Goal: Transaction & Acquisition: Book appointment/travel/reservation

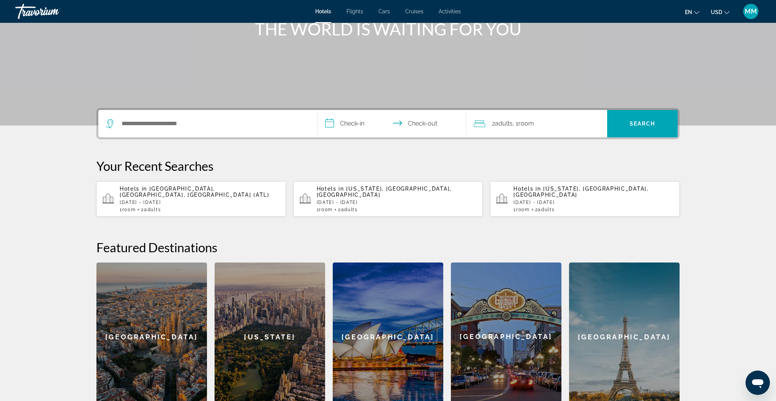
scroll to position [111, 0]
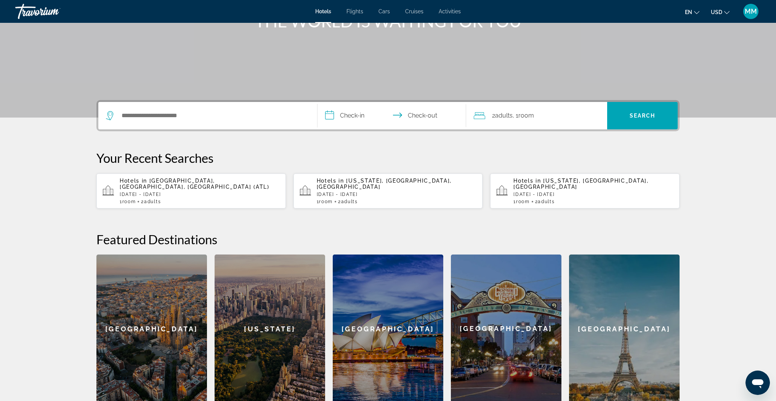
click at [361, 192] on p "[DATE] - [DATE]" at bounding box center [397, 194] width 160 height 5
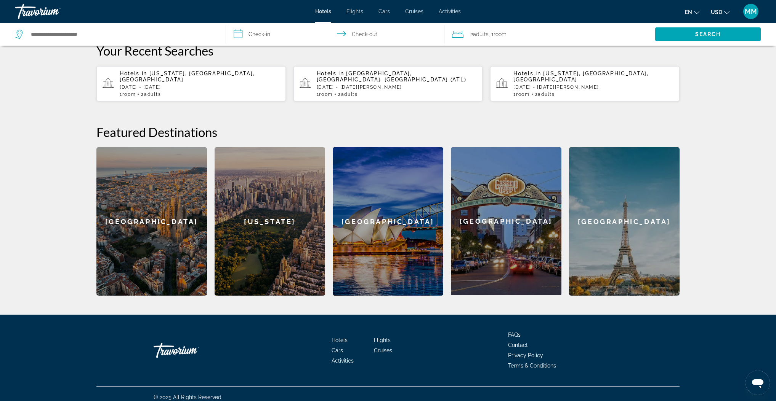
scroll to position [219, 0]
click at [629, 213] on div "[GEOGRAPHIC_DATA]" at bounding box center [624, 221] width 110 height 149
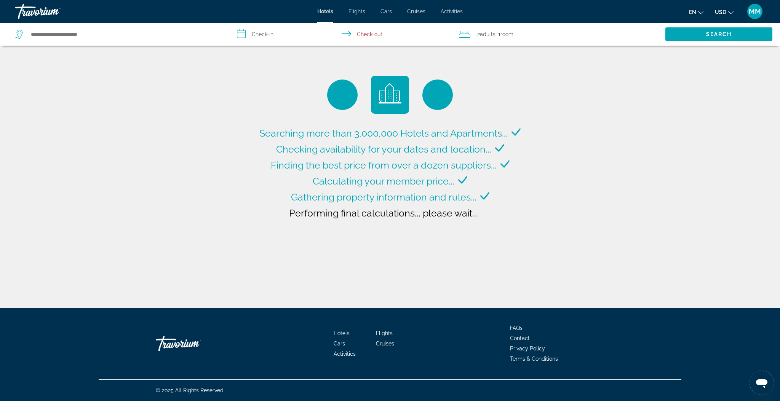
type input "**********"
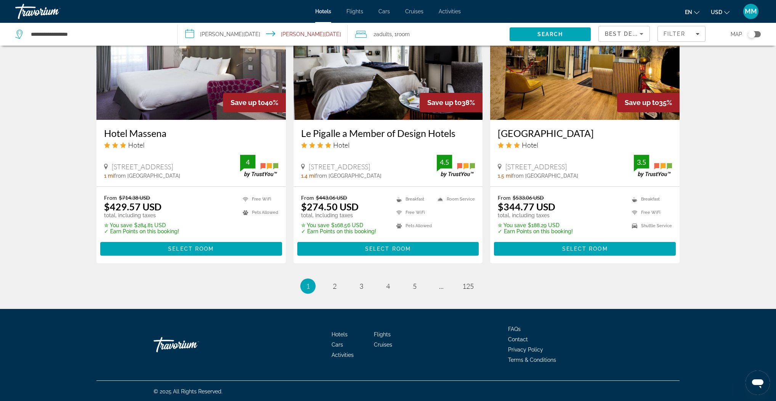
scroll to position [918, 0]
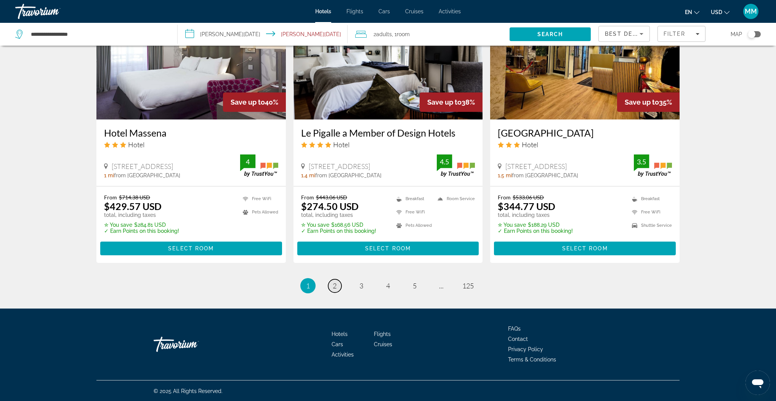
click at [335, 283] on span "2" at bounding box center [335, 286] width 4 height 8
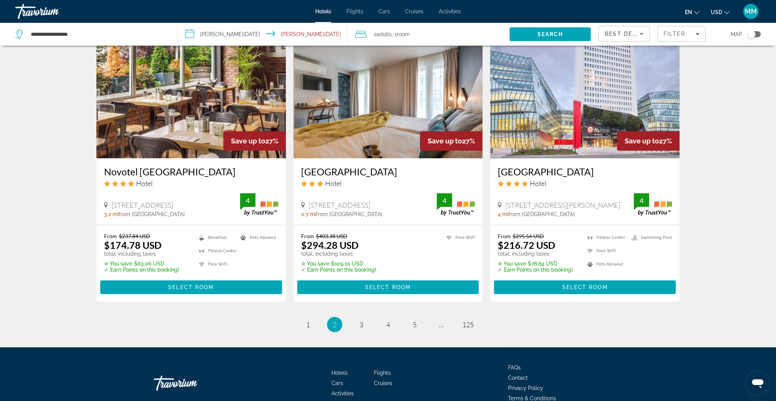
scroll to position [917, 0]
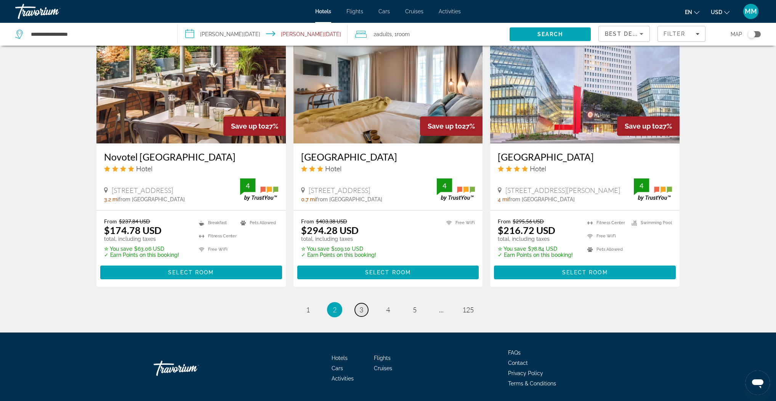
click at [362, 306] on span "3" at bounding box center [361, 310] width 4 height 8
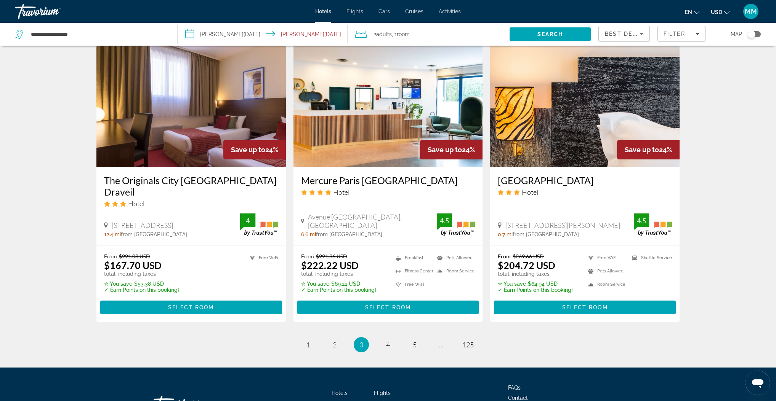
scroll to position [929, 0]
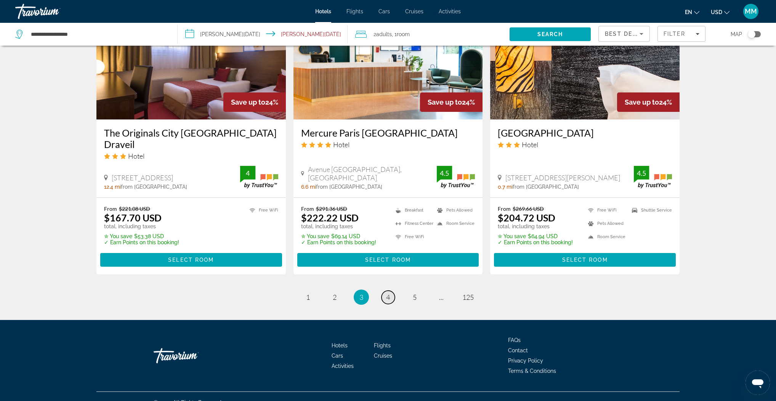
click at [389, 293] on span "4" at bounding box center [388, 297] width 4 height 8
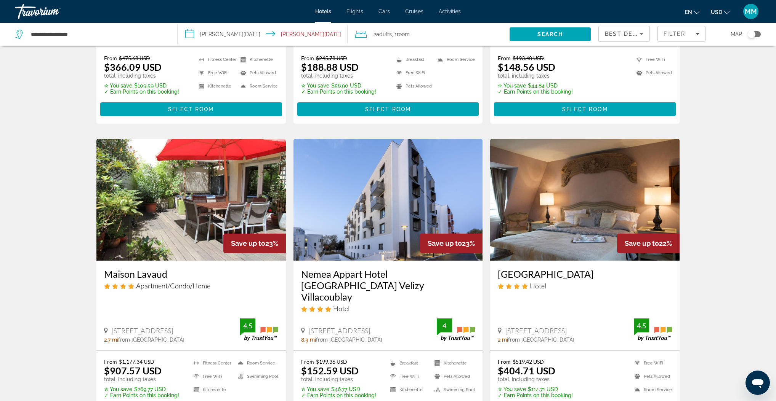
scroll to position [297, 0]
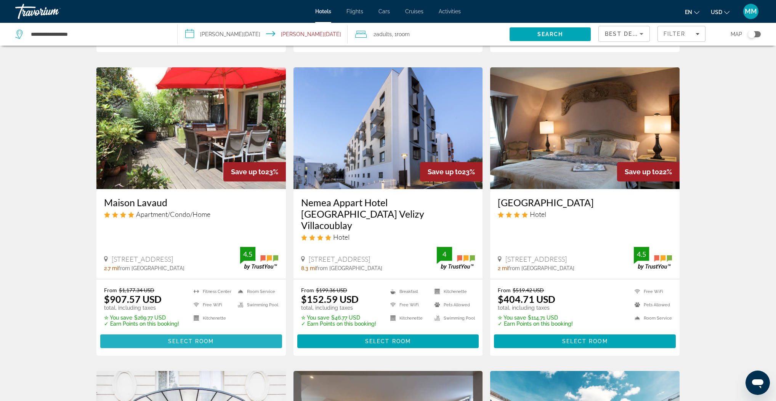
click at [189, 339] on span "Select Room" at bounding box center [191, 342] width 46 height 6
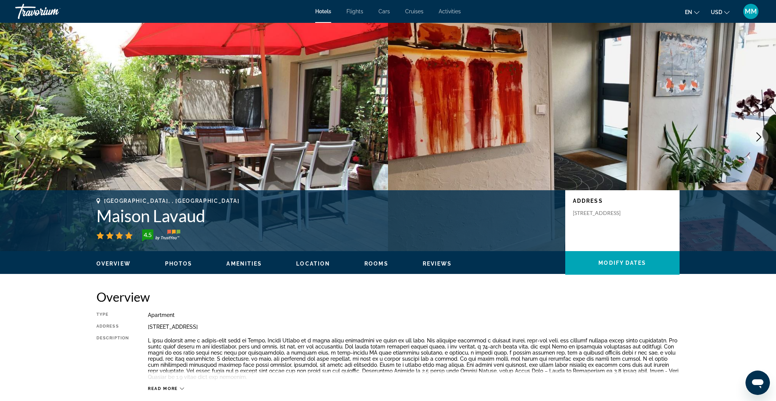
click at [183, 265] on span "Photos" at bounding box center [178, 264] width 27 height 6
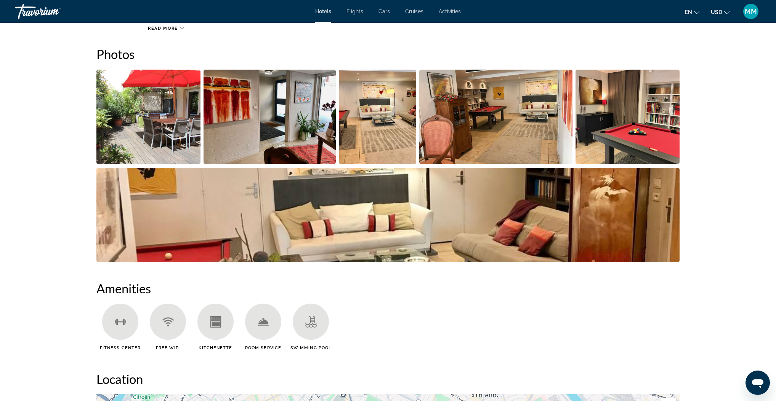
scroll to position [361, 0]
click at [157, 146] on img "Open full-screen image slider" at bounding box center [148, 116] width 104 height 94
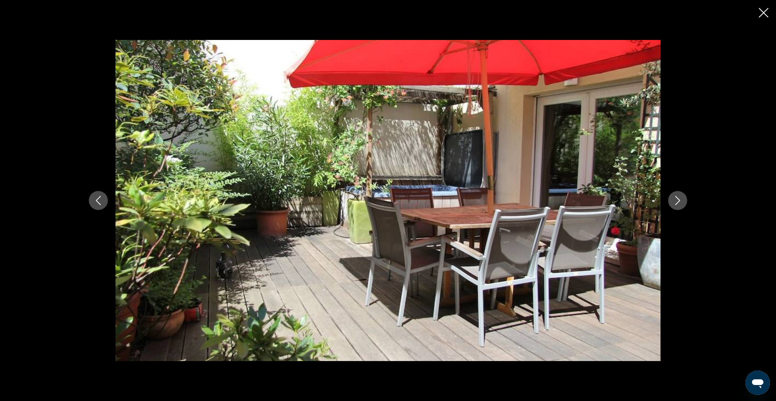
click at [675, 200] on icon "Next image" at bounding box center [677, 200] width 9 height 9
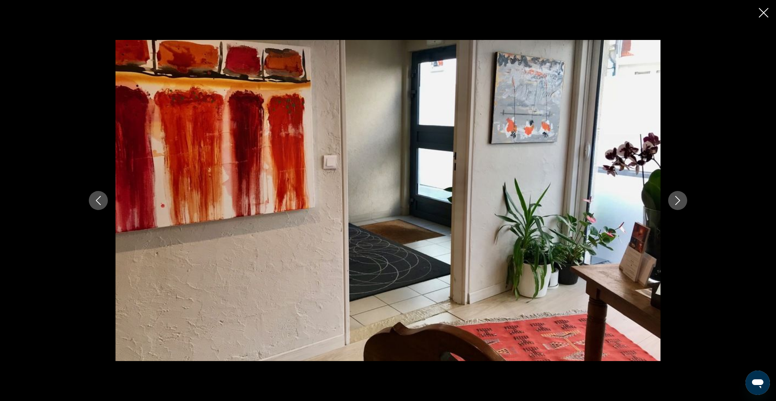
click at [675, 200] on icon "Next image" at bounding box center [677, 200] width 9 height 9
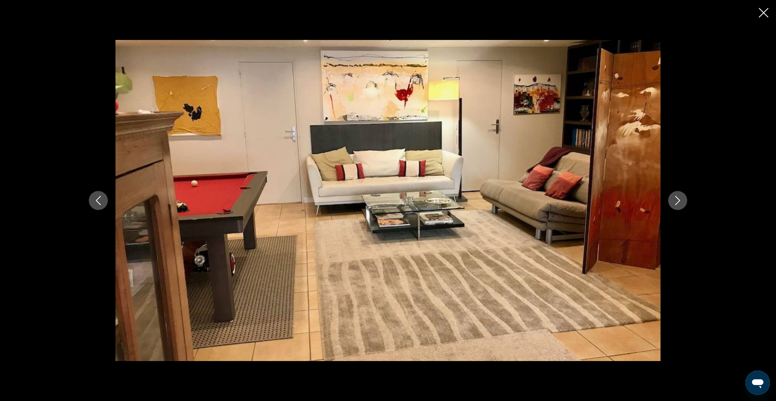
click at [675, 200] on icon "Next image" at bounding box center [677, 200] width 9 height 9
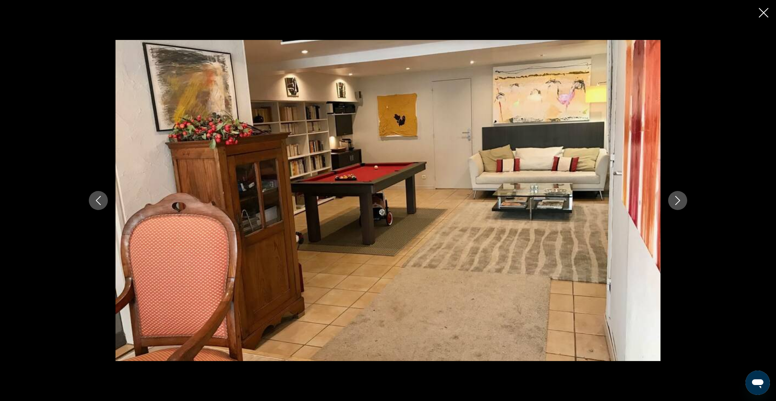
click at [675, 200] on icon "Next image" at bounding box center [677, 200] width 9 height 9
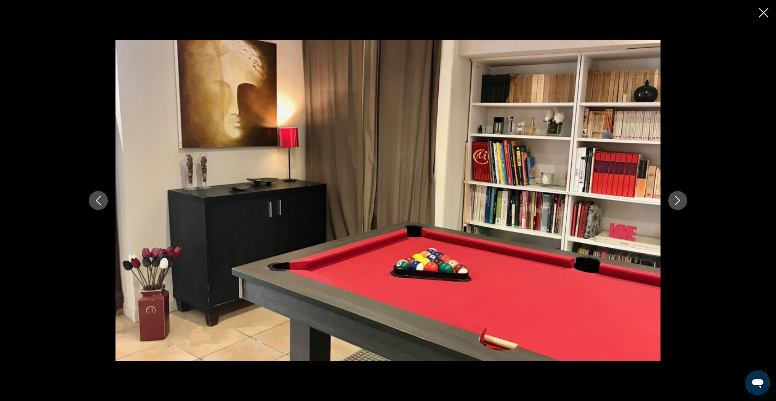
click at [675, 200] on icon "Next image" at bounding box center [677, 200] width 9 height 9
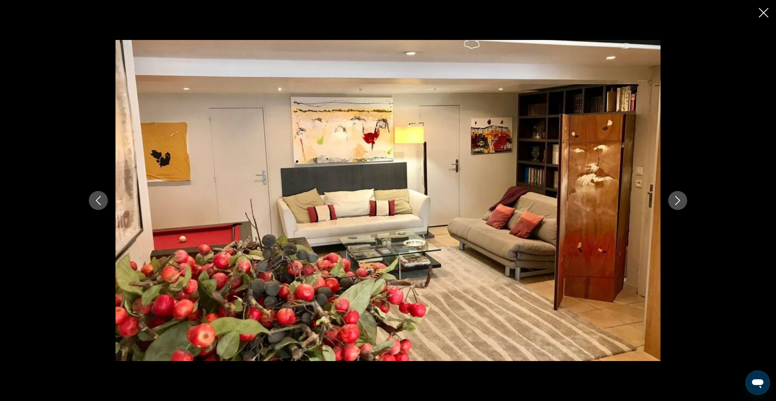
click at [763, 12] on icon "Close slideshow" at bounding box center [763, 13] width 10 height 10
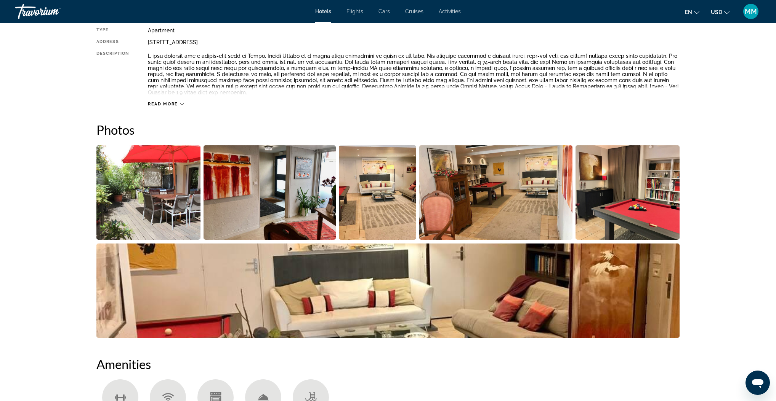
scroll to position [188, 0]
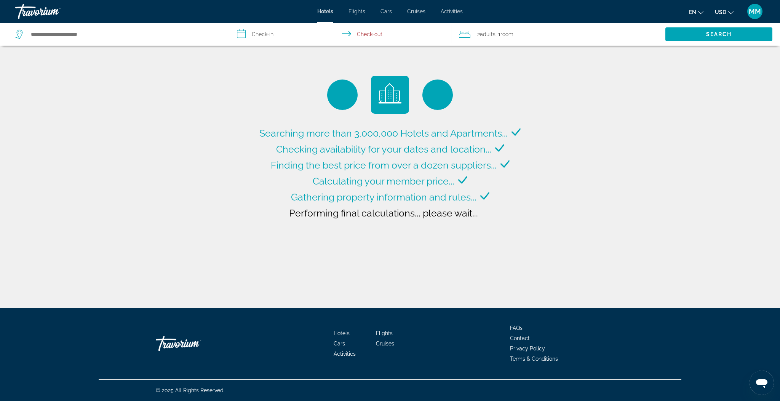
type input "**********"
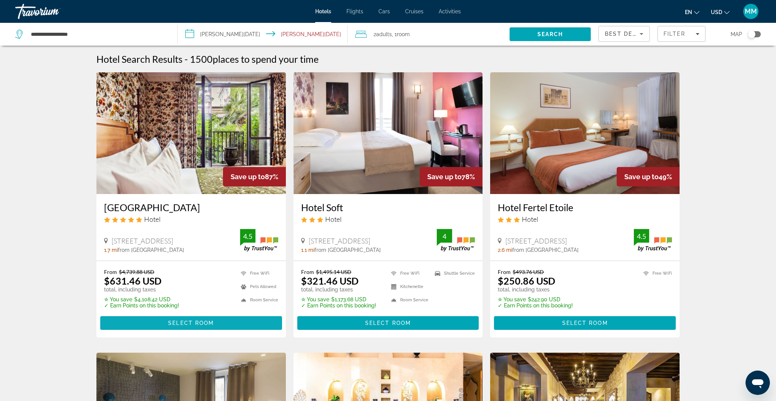
click at [184, 322] on span "Select Room" at bounding box center [191, 323] width 46 height 6
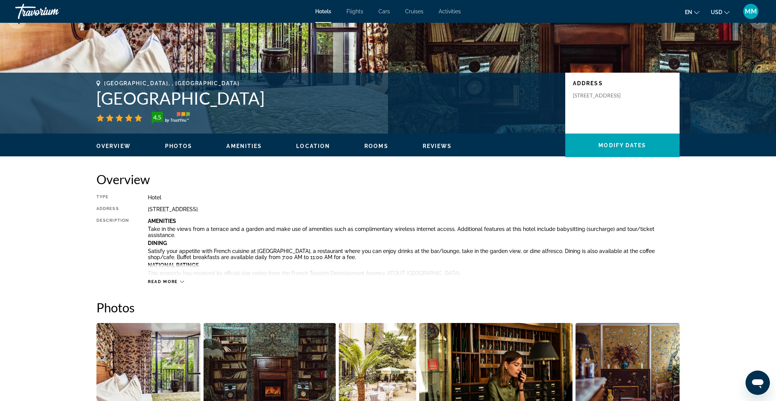
scroll to position [118, 0]
click at [181, 281] on icon "Main content" at bounding box center [182, 282] width 4 height 4
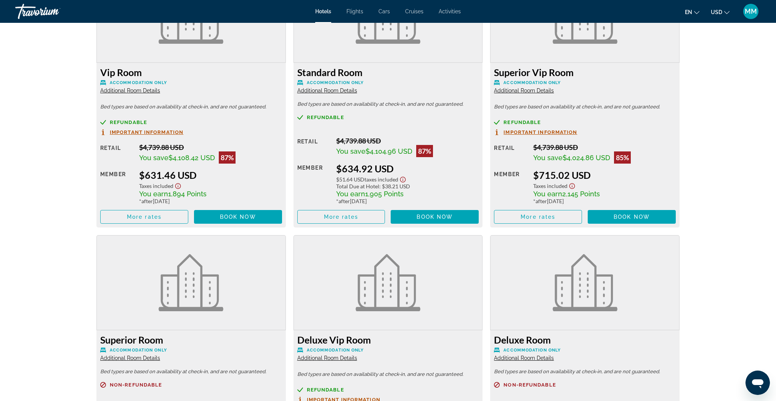
scroll to position [1252, 0]
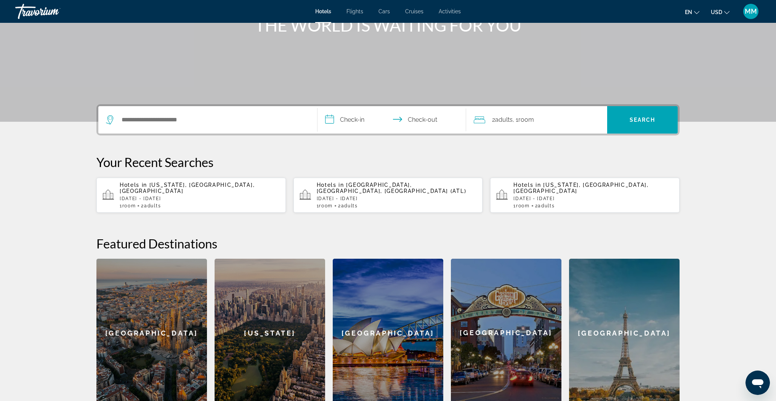
scroll to position [121, 0]
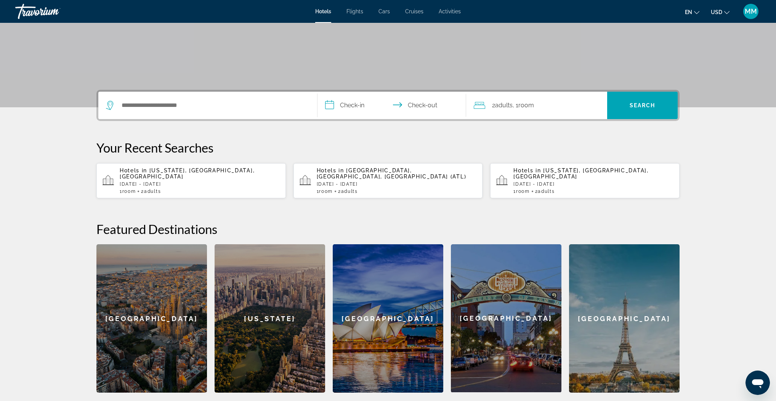
click at [378, 182] on p "[DATE] - [DATE][PERSON_NAME]" at bounding box center [397, 184] width 160 height 5
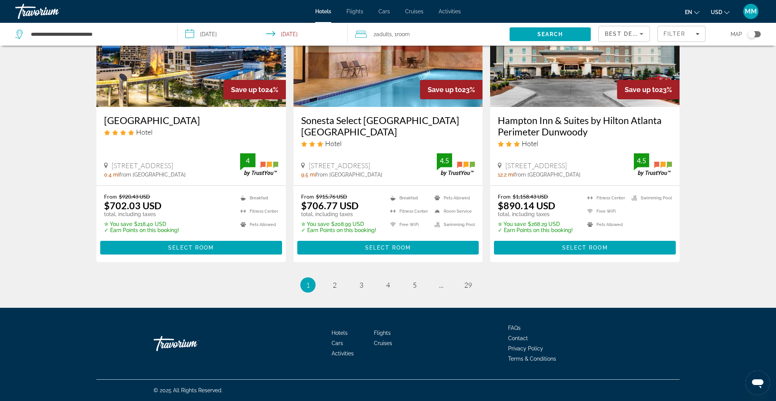
scroll to position [964, 0]
click at [199, 248] on span "Select Room" at bounding box center [191, 248] width 46 height 6
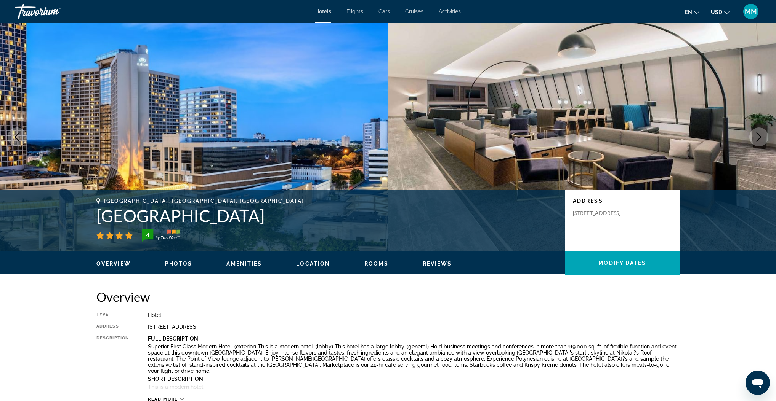
click at [760, 136] on icon "Next image" at bounding box center [758, 137] width 5 height 9
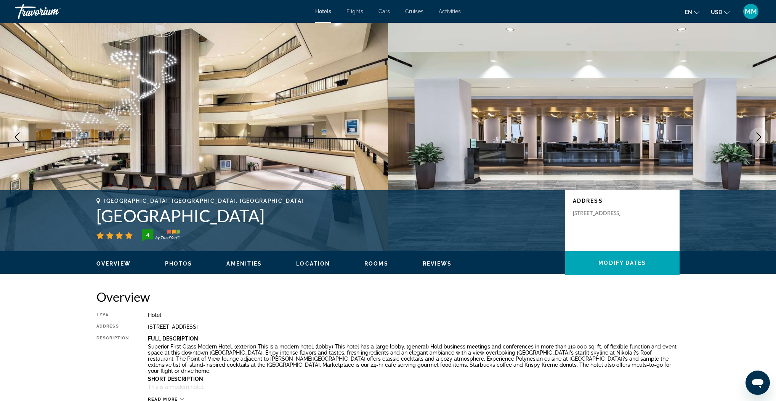
click at [377, 264] on span "Rooms" at bounding box center [376, 264] width 24 height 6
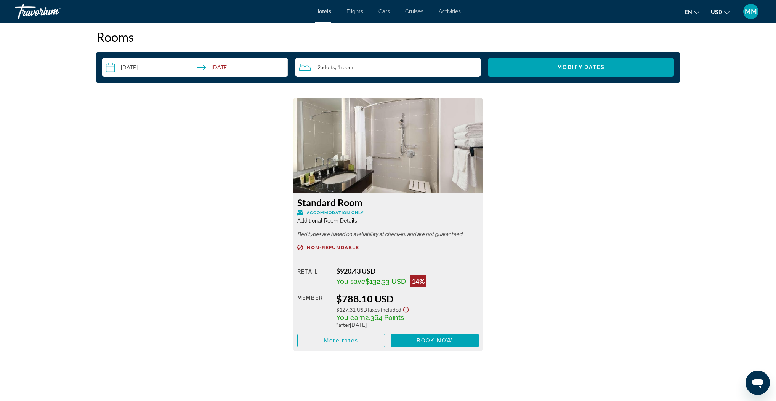
scroll to position [958, 0]
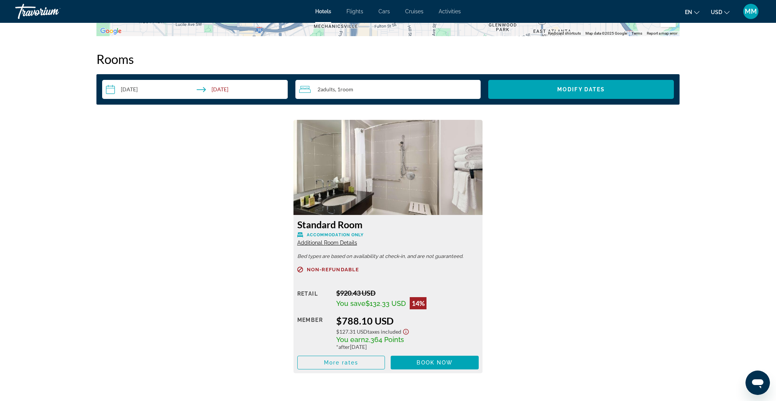
click at [326, 243] on span "Additional Room Details" at bounding box center [327, 243] width 60 height 6
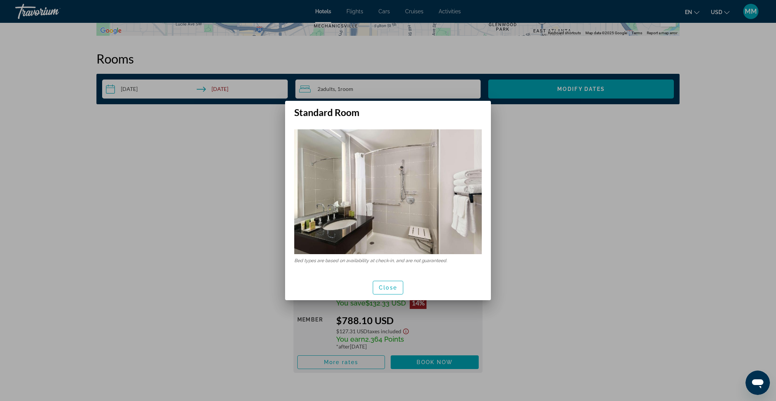
scroll to position [0, 0]
click at [393, 288] on span "Close" at bounding box center [388, 288] width 18 height 6
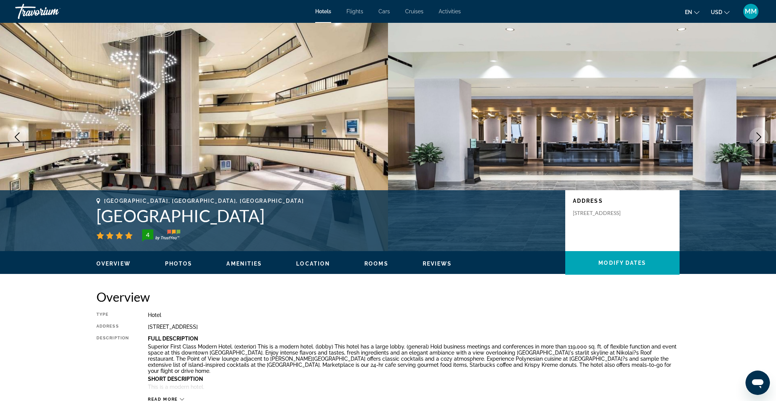
scroll to position [958, 0]
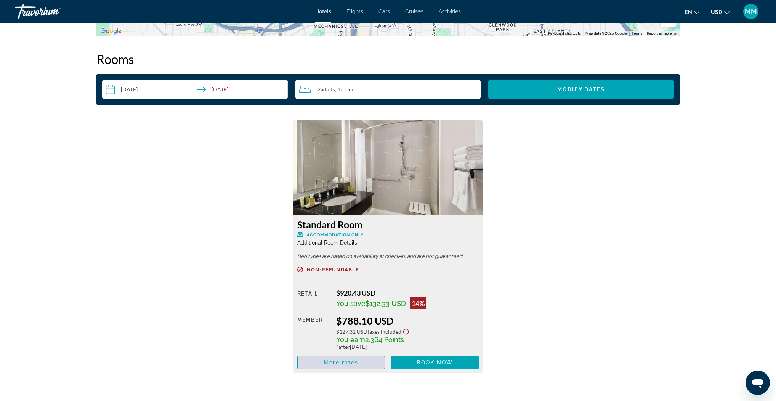
click at [339, 363] on span "More rates" at bounding box center [341, 363] width 35 height 6
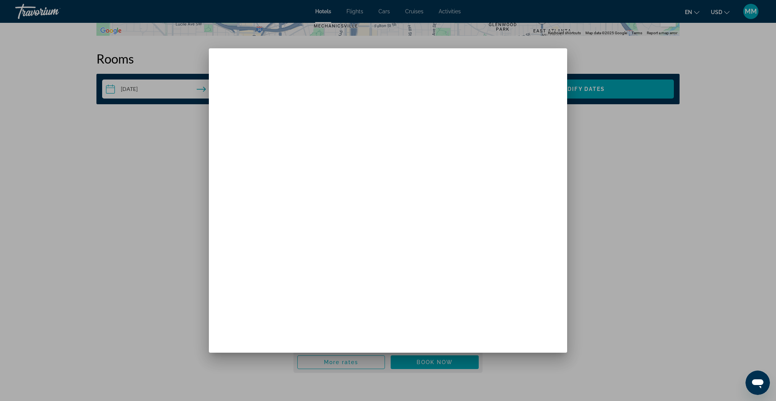
click at [103, 210] on div at bounding box center [388, 200] width 776 height 401
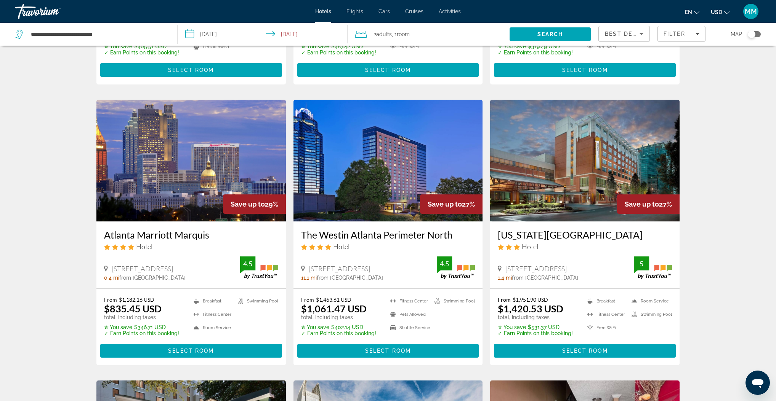
scroll to position [265, 0]
click at [182, 184] on img "Main content" at bounding box center [190, 161] width 189 height 122
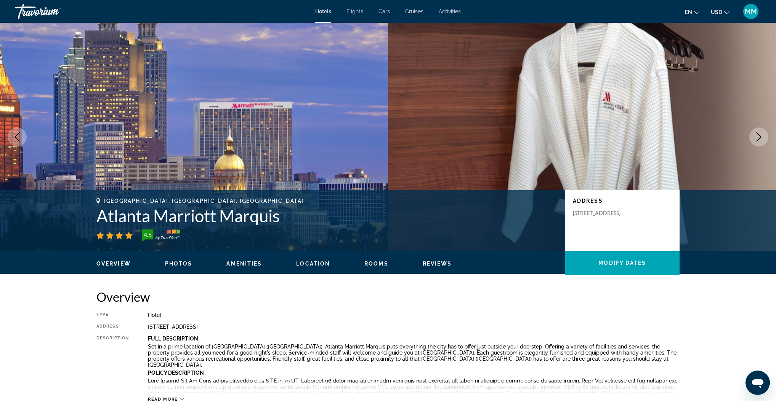
click at [356, 10] on span "Flights" at bounding box center [354, 11] width 17 height 6
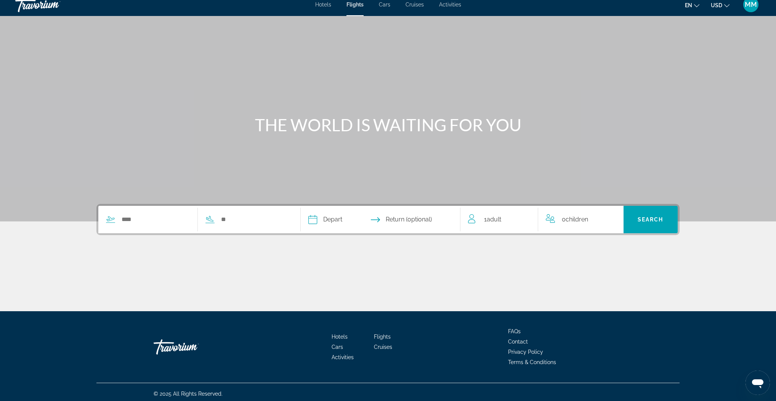
scroll to position [10, 0]
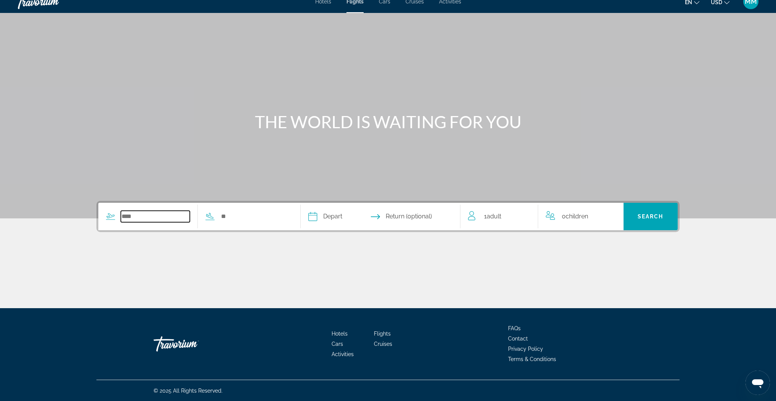
click at [160, 219] on input "Search widget" at bounding box center [155, 216] width 69 height 11
click at [499, 217] on span "Adult" at bounding box center [493, 216] width 14 height 7
click at [526, 215] on icon "Increment adults" at bounding box center [526, 215] width 7 height 9
click at [137, 219] on input "Search widget" at bounding box center [155, 216] width 69 height 11
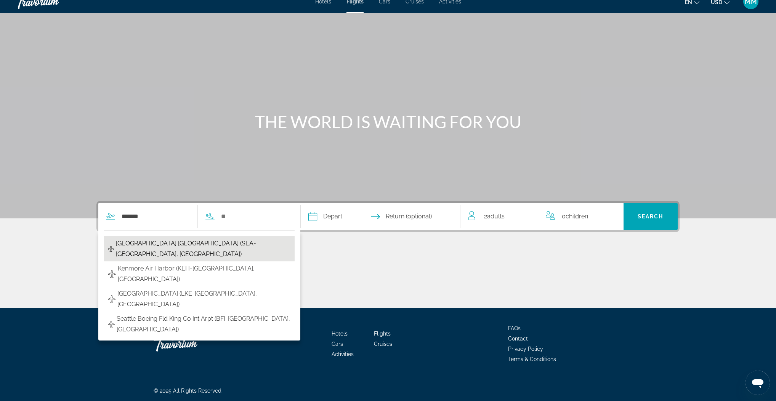
click at [188, 246] on span "Seattle Tacoma Intl Airport (SEA-Seattle, United States of America)" at bounding box center [203, 248] width 175 height 21
type input "**********"
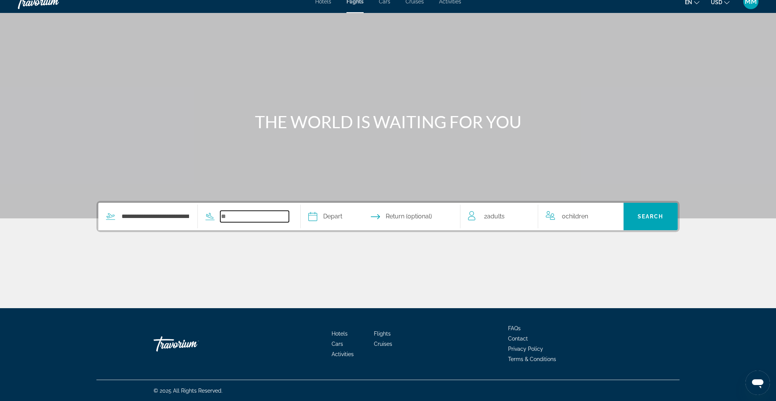
click at [236, 217] on input "Search widget" at bounding box center [254, 216] width 69 height 11
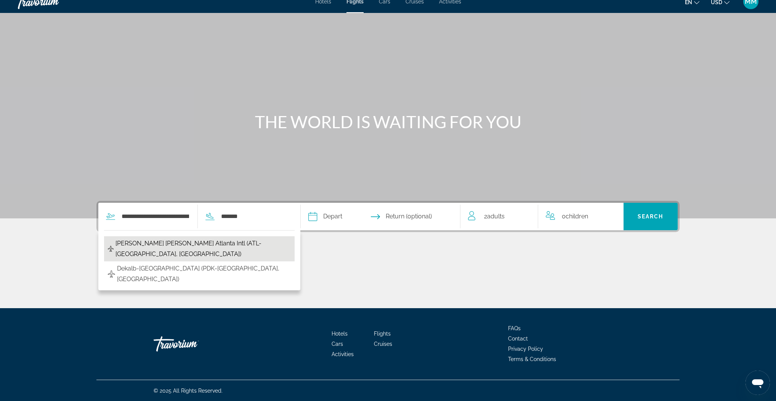
click at [205, 245] on span "Hartsfield Jackson Atlanta Intl (ATL-Atlanta, United States of America)" at bounding box center [202, 248] width 175 height 21
type input "**********"
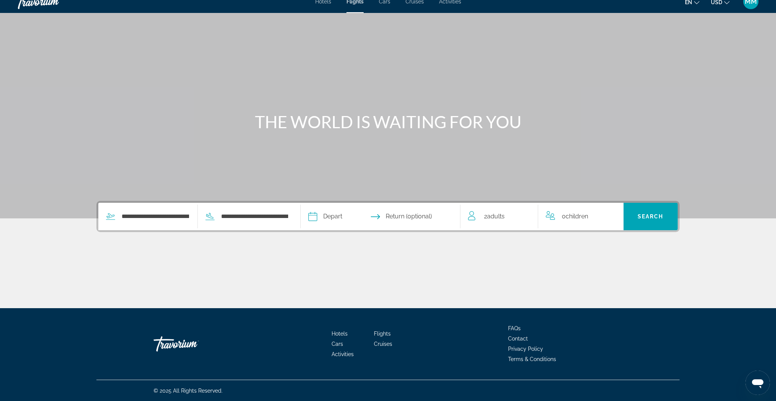
click at [371, 216] on input "Depart date" at bounding box center [345, 218] width 79 height 30
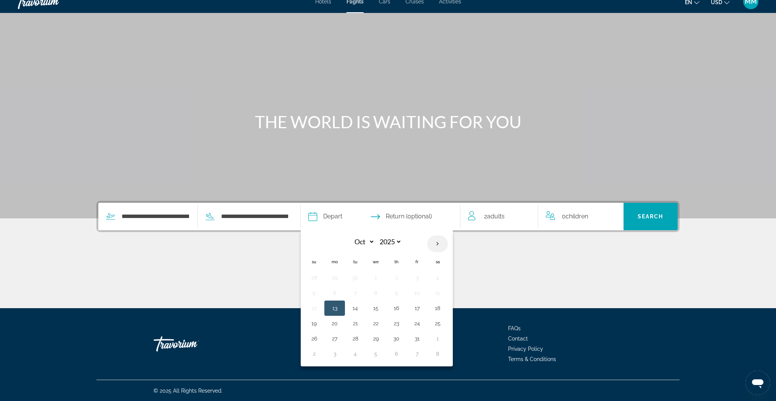
click at [436, 243] on th "Next month" at bounding box center [437, 244] width 21 height 17
select select "**"
click at [315, 336] on button "28" at bounding box center [314, 339] width 12 height 11
type input "**********"
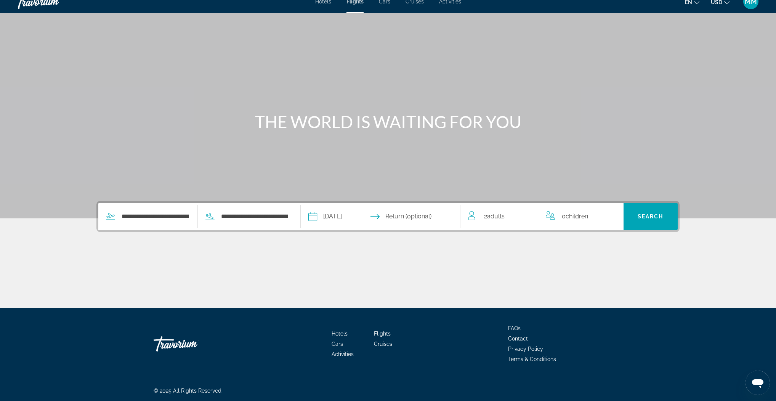
click at [433, 219] on input "Return date" at bounding box center [423, 218] width 79 height 30
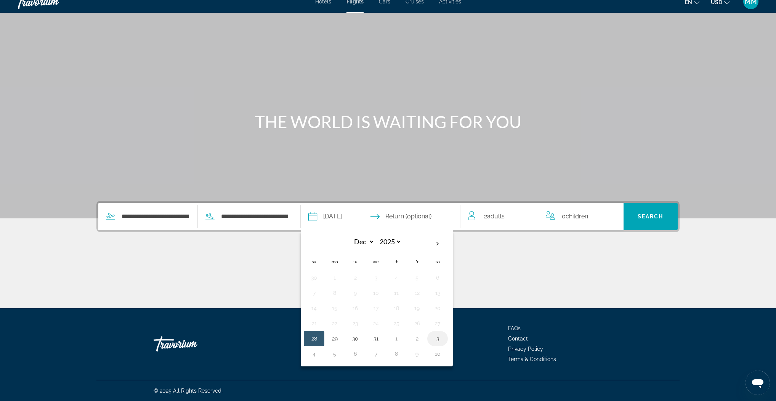
click at [438, 339] on button "3" at bounding box center [437, 339] width 12 height 11
type input "**********"
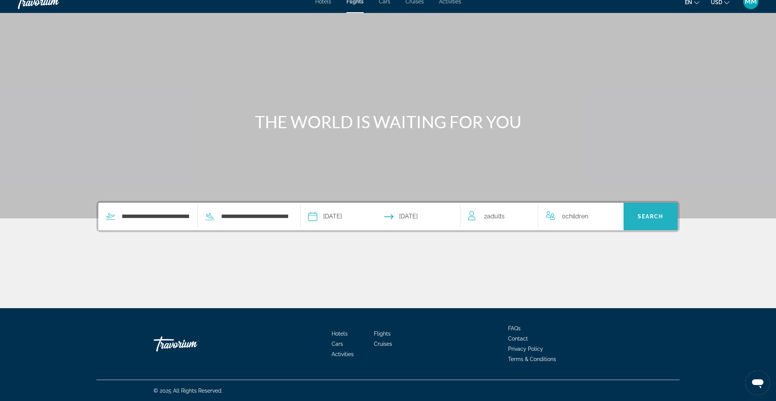
click at [640, 215] on span "Search" at bounding box center [650, 217] width 26 height 6
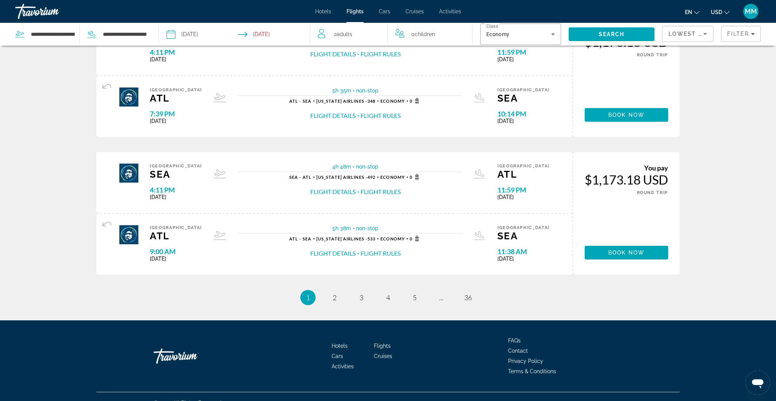
scroll to position [589, 0]
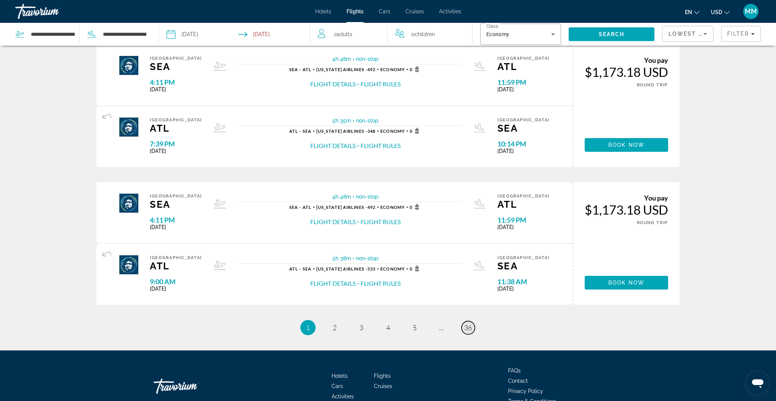
click at [466, 329] on span "36" at bounding box center [468, 328] width 8 height 8
